Goal: Information Seeking & Learning: Learn about a topic

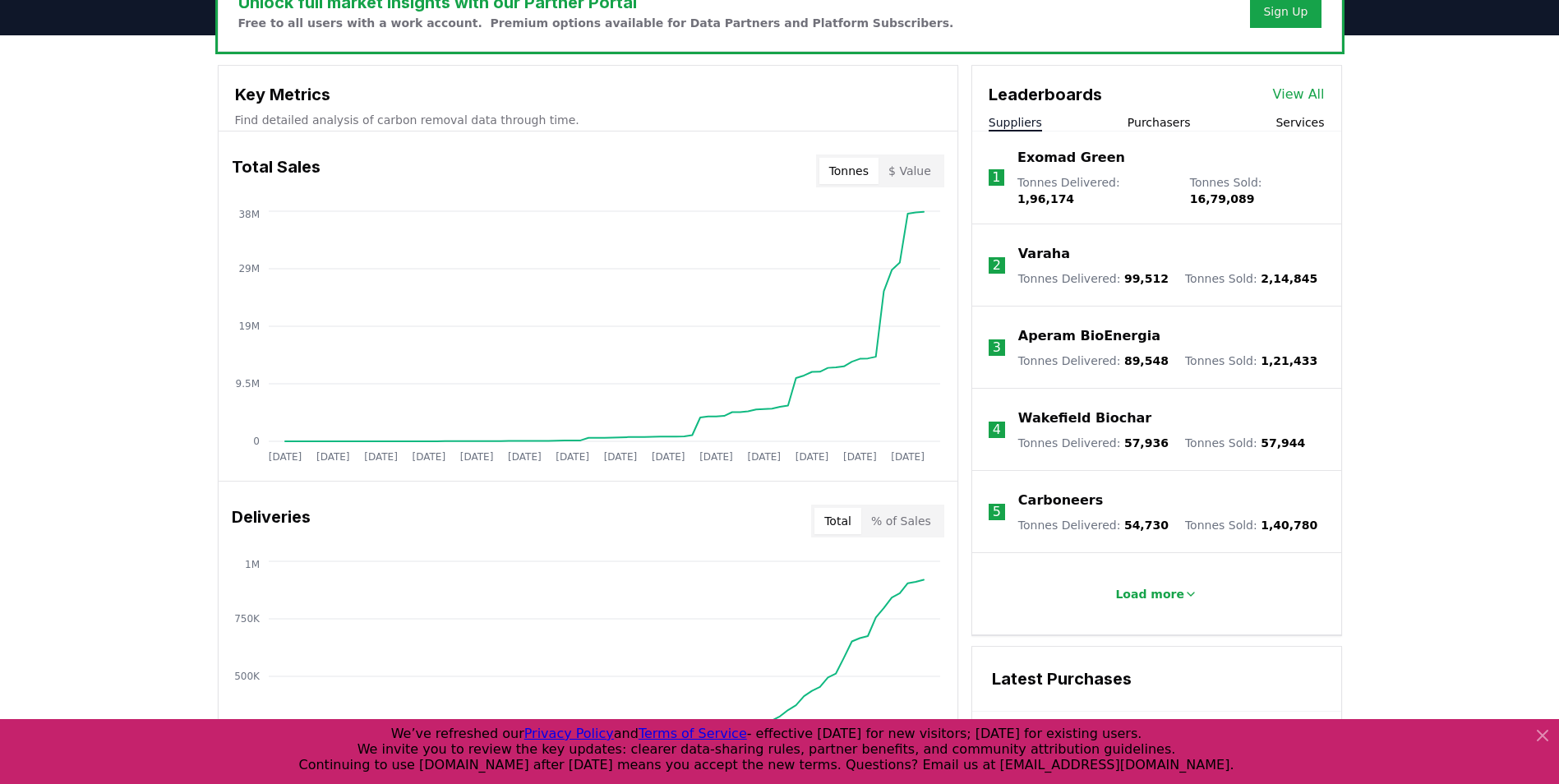
scroll to position [552, 0]
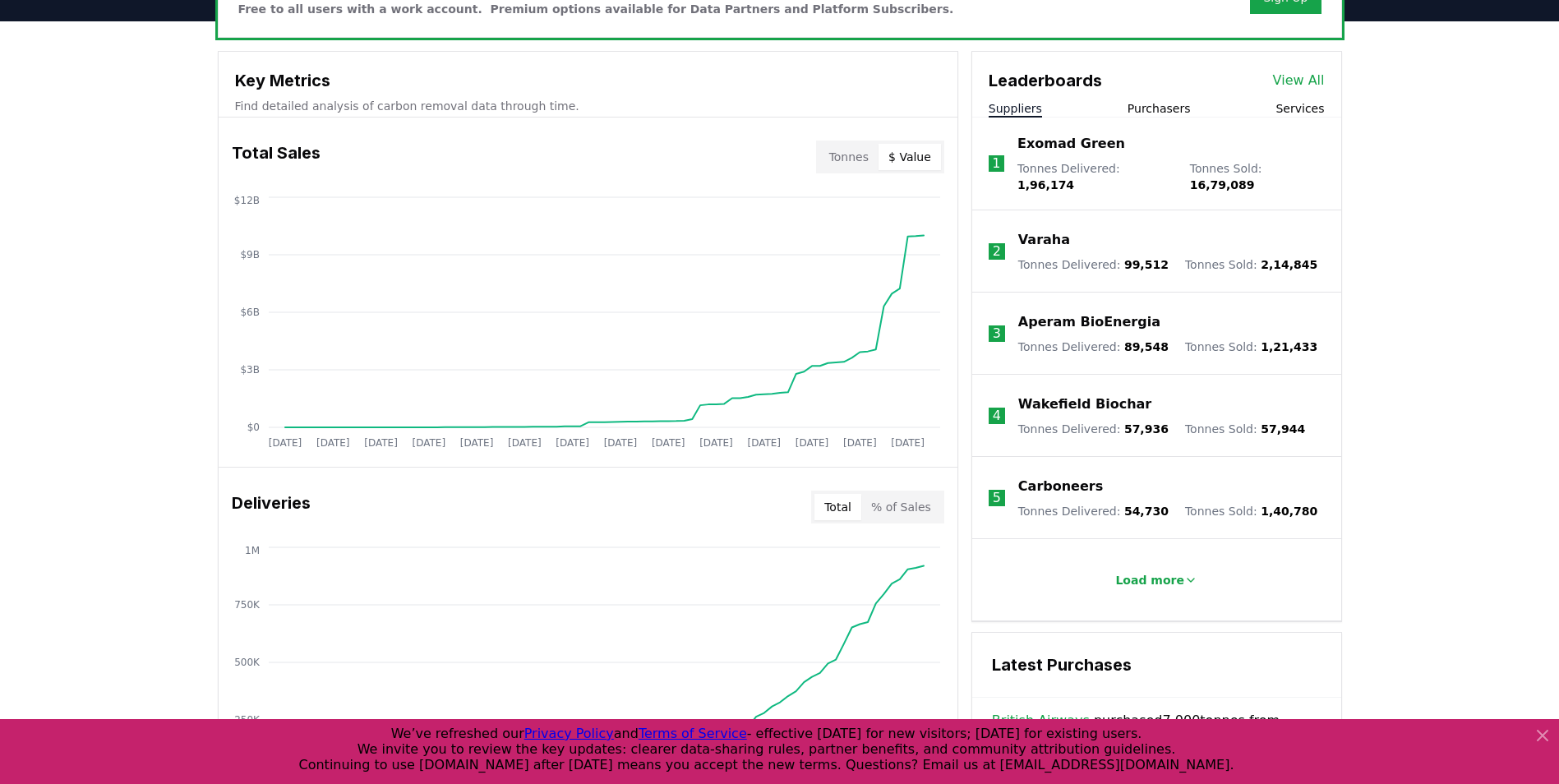
click at [920, 162] on button "$ Value" at bounding box center [910, 157] width 63 height 26
click at [840, 156] on button "Tonnes" at bounding box center [850, 157] width 59 height 26
click at [916, 157] on button "$ Value" at bounding box center [910, 157] width 63 height 26
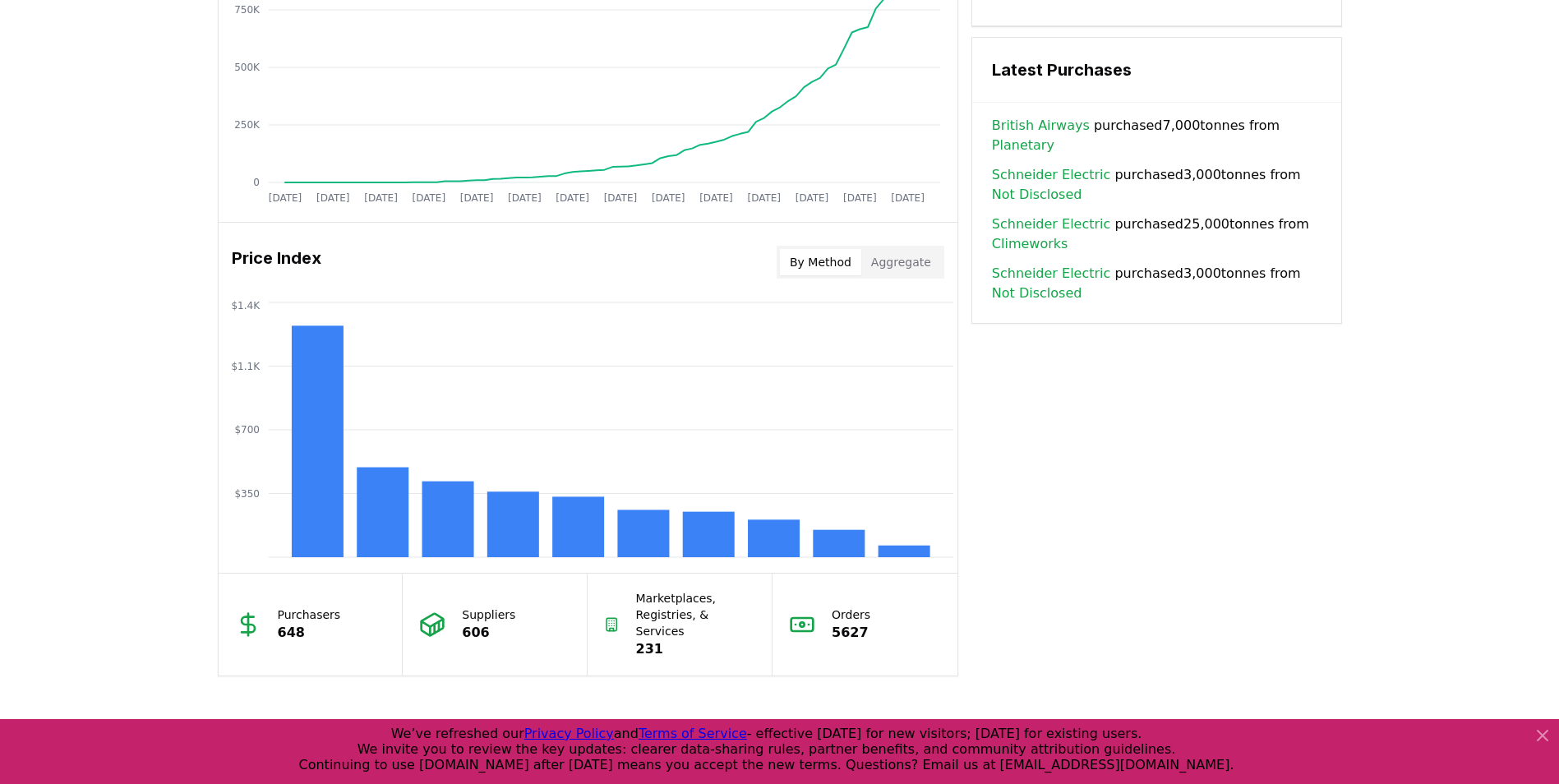
scroll to position [1270, 0]
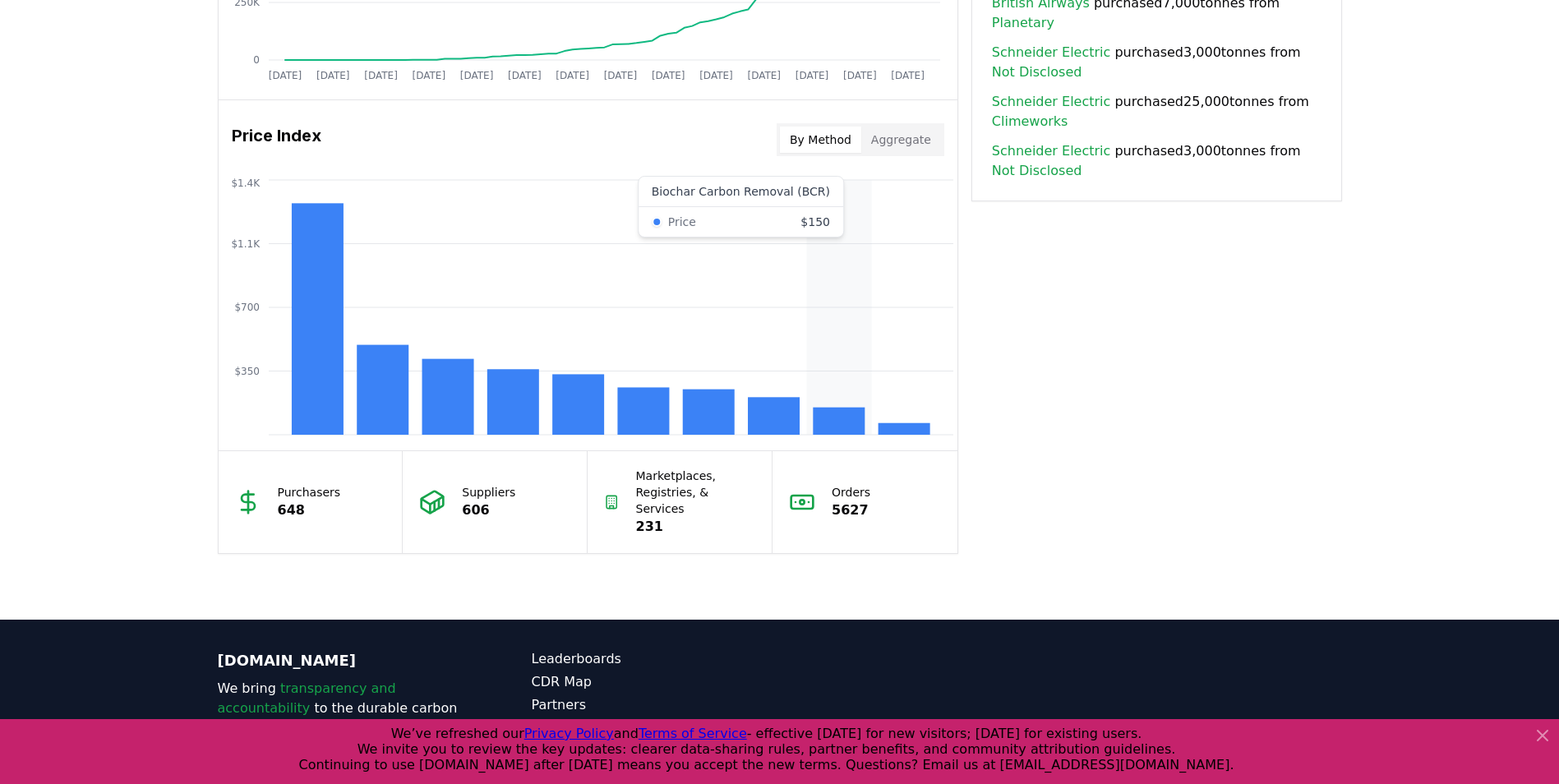
click at [825, 419] on rect at bounding box center [839, 420] width 52 height 27
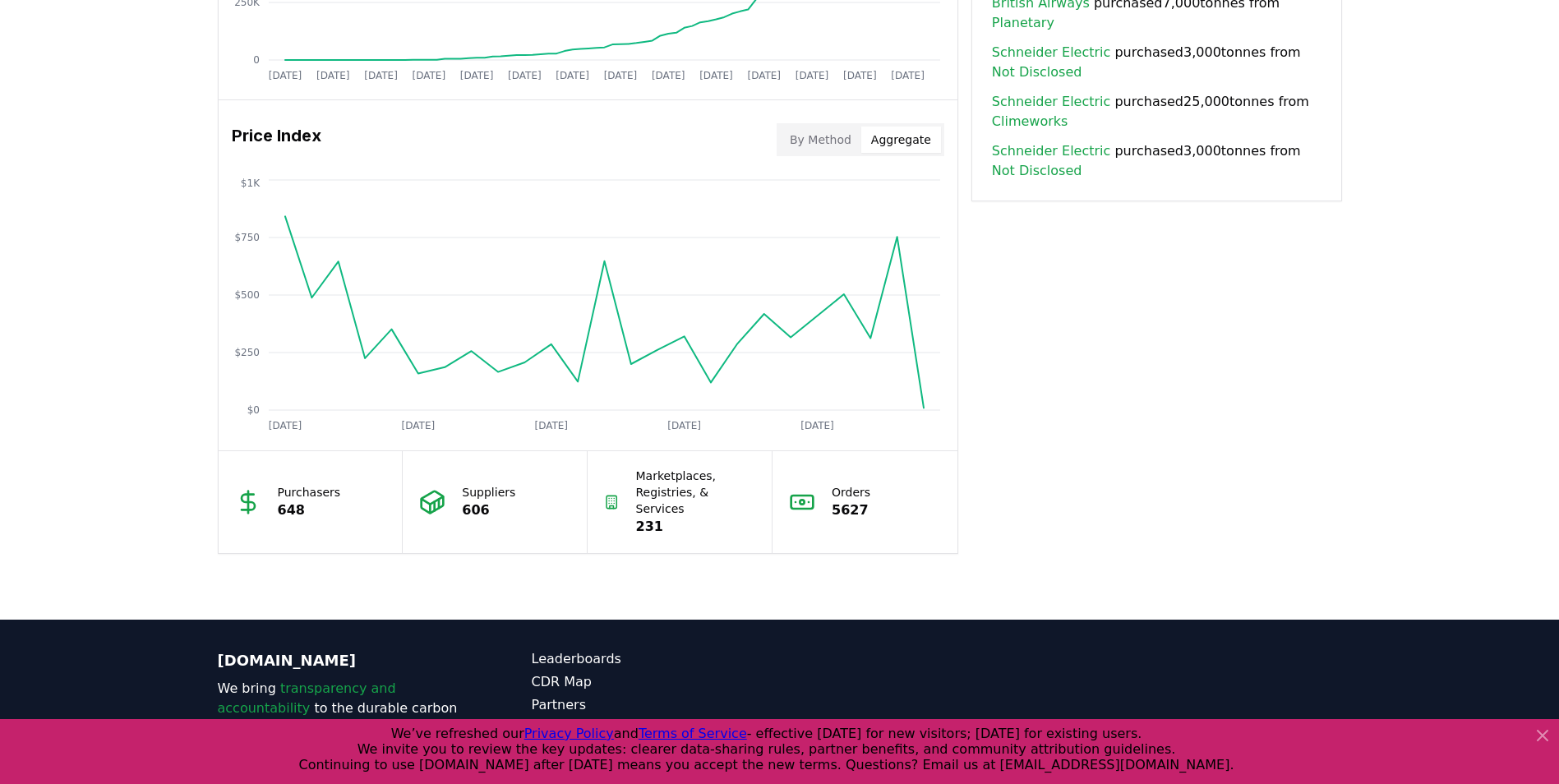
click at [920, 128] on button "Aggregate" at bounding box center [901, 139] width 80 height 26
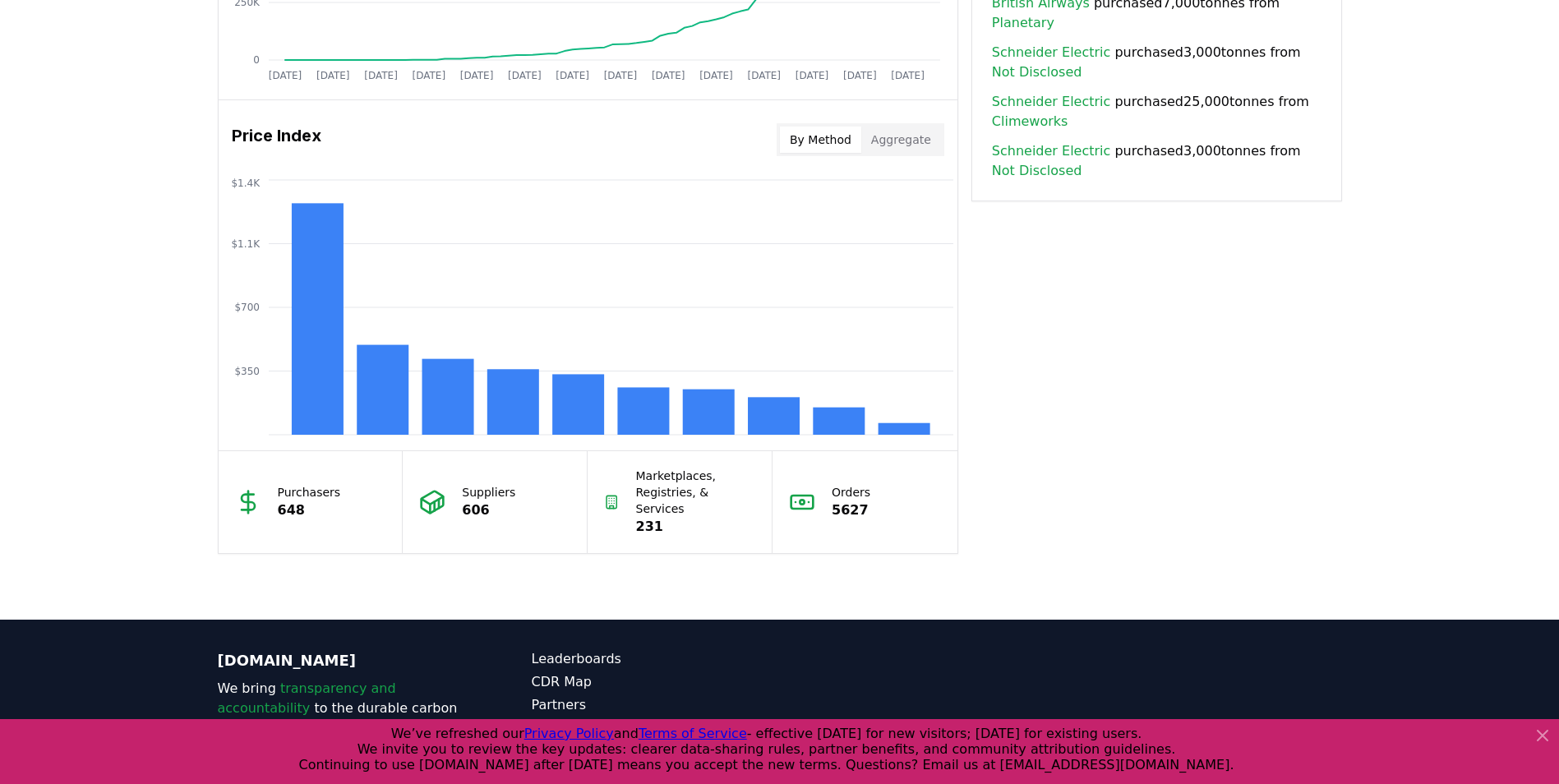
click at [809, 136] on button "By Method" at bounding box center [821, 139] width 82 height 26
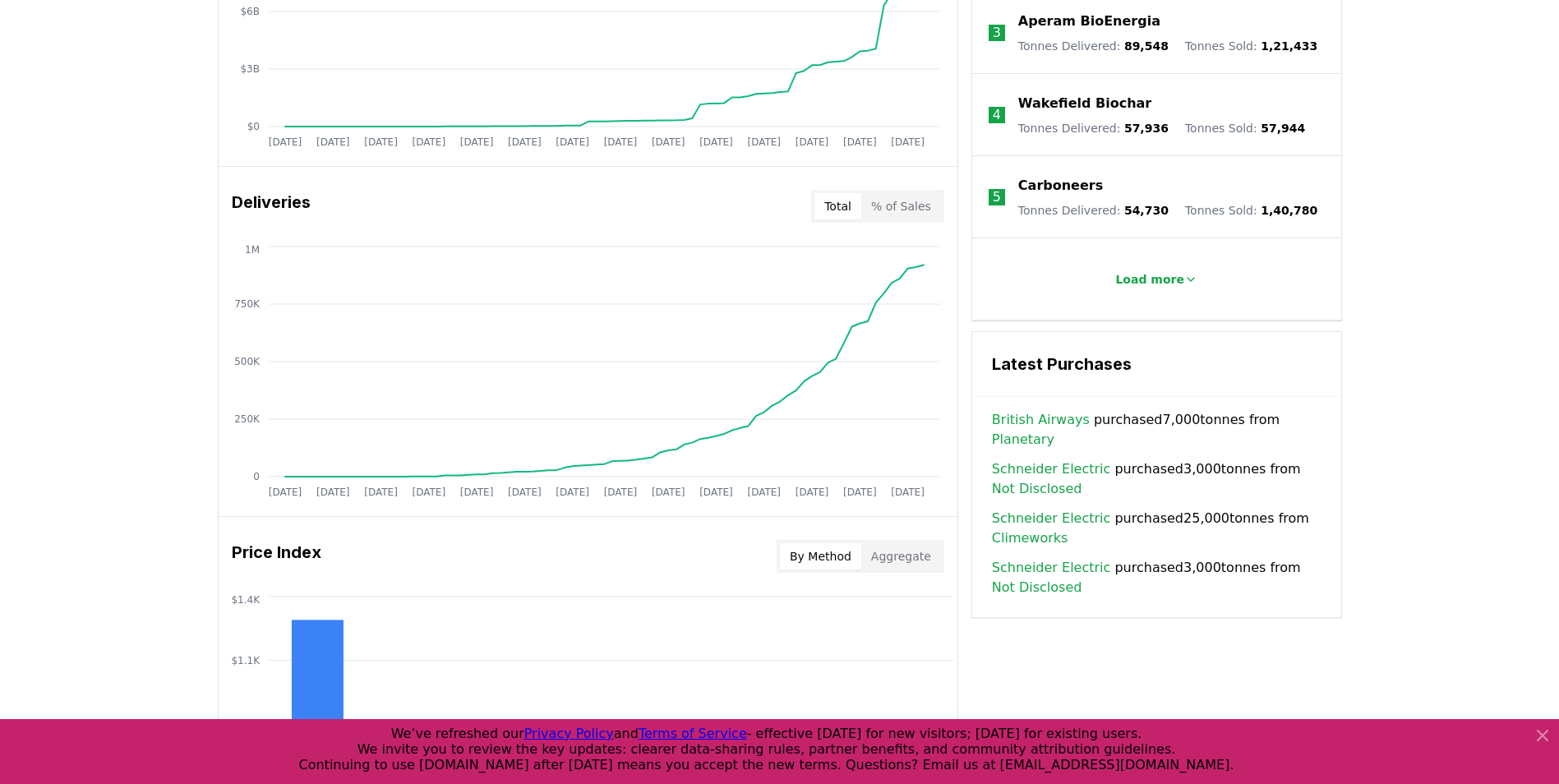
scroll to position [848, 0]
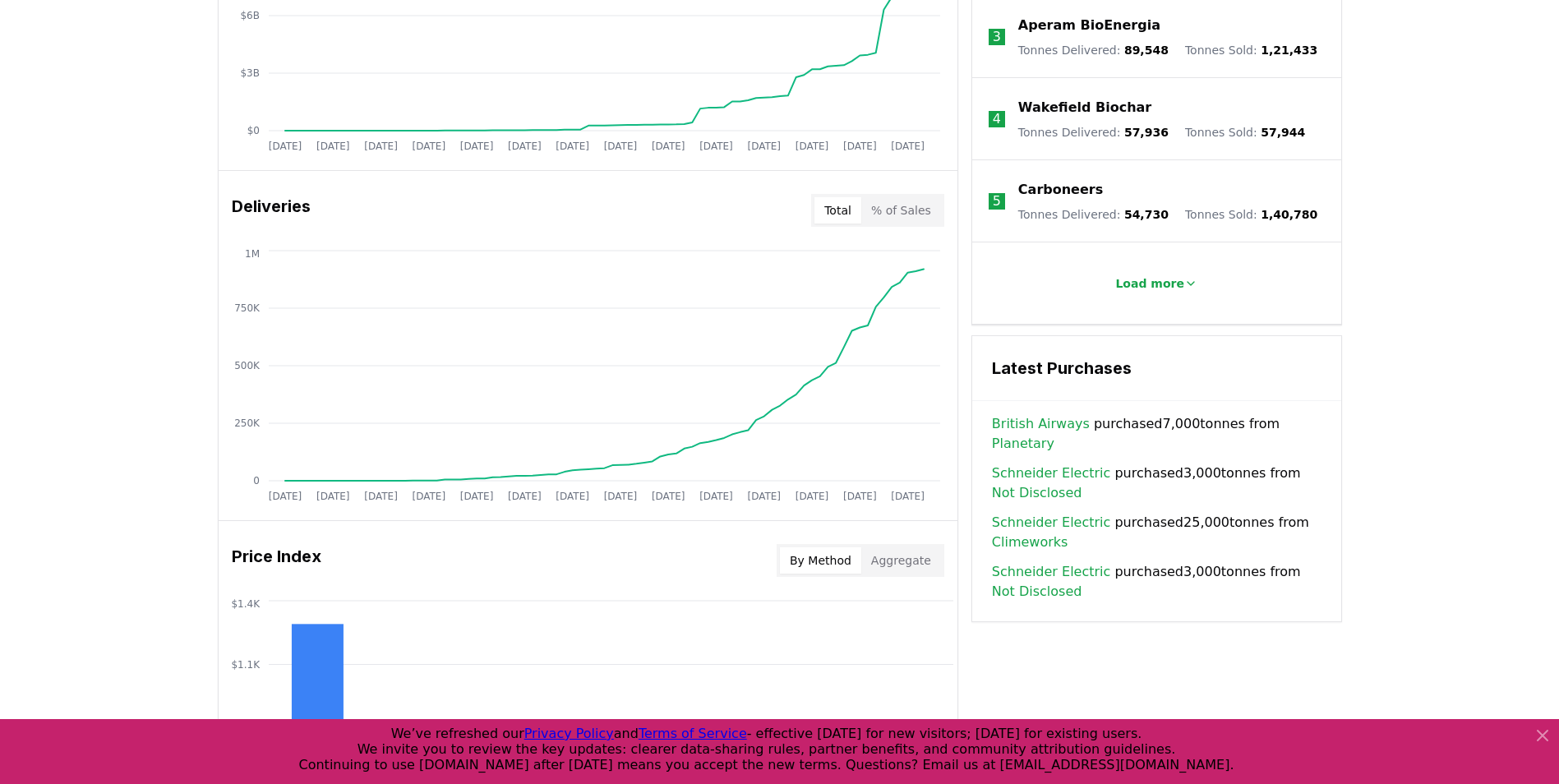
click at [1034, 463] on link "Schneider Electric" at bounding box center [1052, 473] width 119 height 20
